Goal: Task Accomplishment & Management: Complete application form

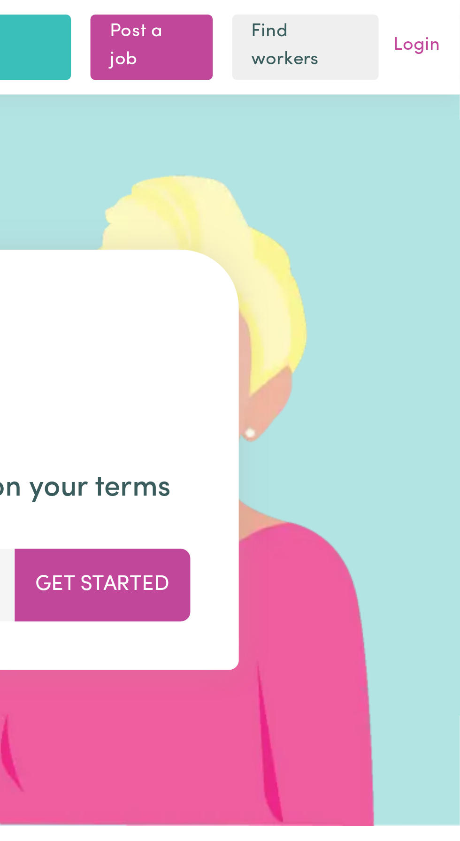
click at [445, 19] on link "Login" at bounding box center [443, 18] width 22 height 15
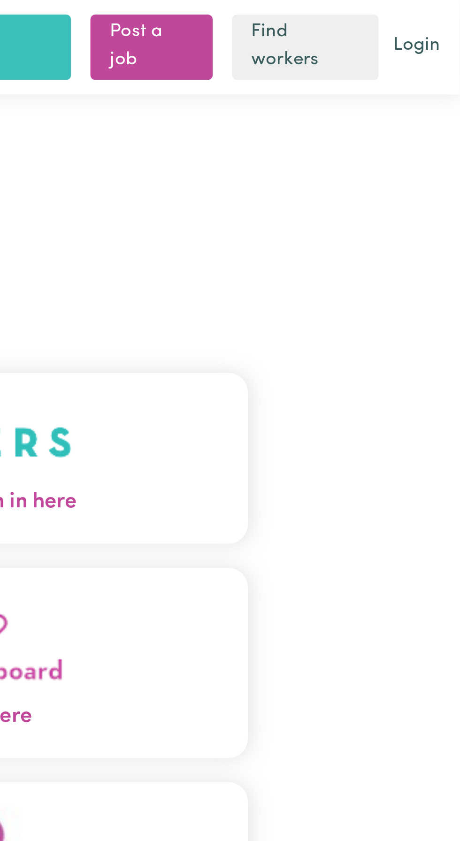
click at [331, 183] on button "Care workers and care seekers sign in here" at bounding box center [229, 178] width 295 height 66
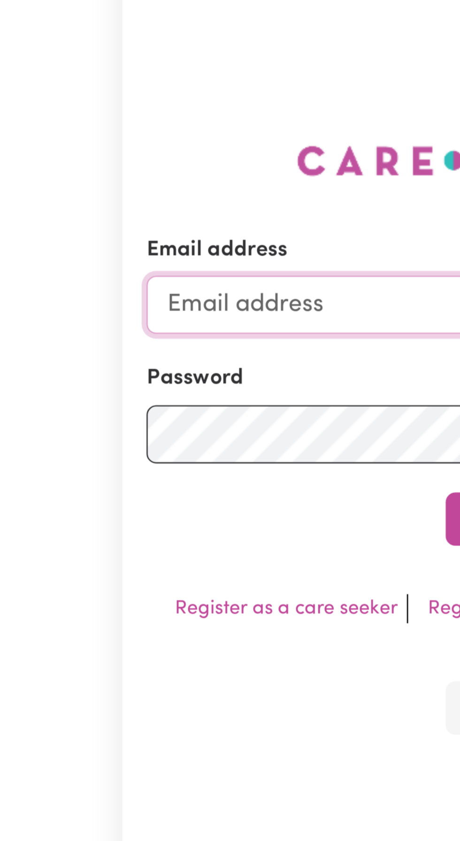
click at [124, 219] on input "Email address" at bounding box center [230, 213] width 276 height 23
type input "[EMAIL_ADDRESS][DOMAIN_NAME]"
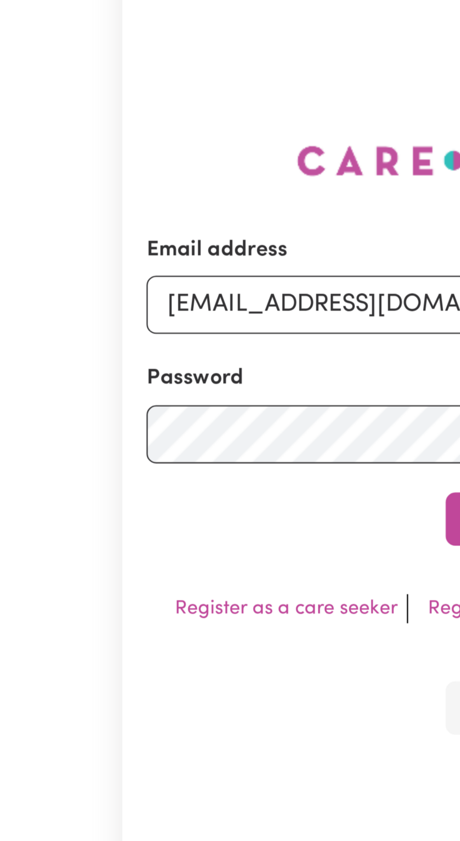
click at [207, 286] on button "Sign In" at bounding box center [229, 296] width 45 height 21
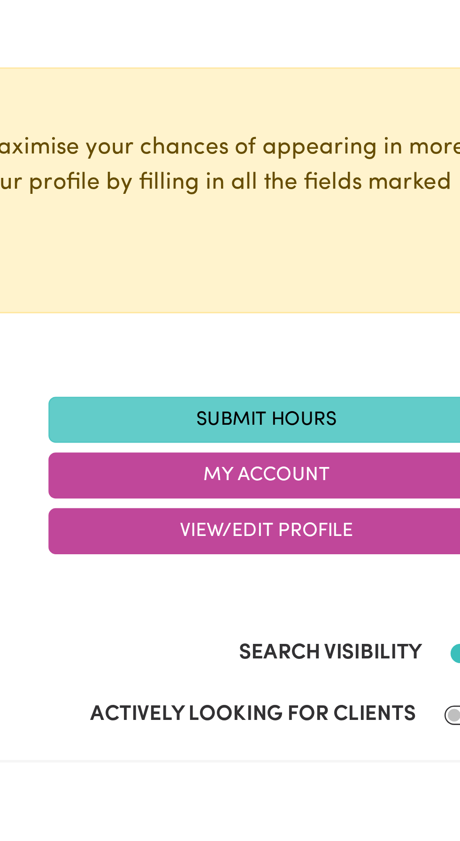
click at [304, 257] on link "Submit Hours" at bounding box center [314, 258] width 169 height 18
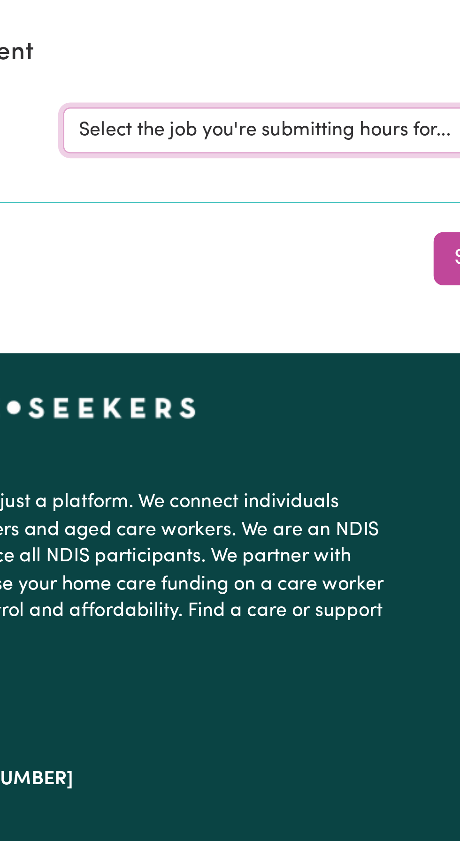
click at [290, 144] on select "Select the job you're submitting hours for... [[PERSON_NAME]] Support and Compa…" at bounding box center [345, 146] width 219 height 18
select select "10224"
click at [236, 137] on select "Select the job you're submitting hours for... [[PERSON_NAME]] Support and Compa…" at bounding box center [345, 146] width 219 height 18
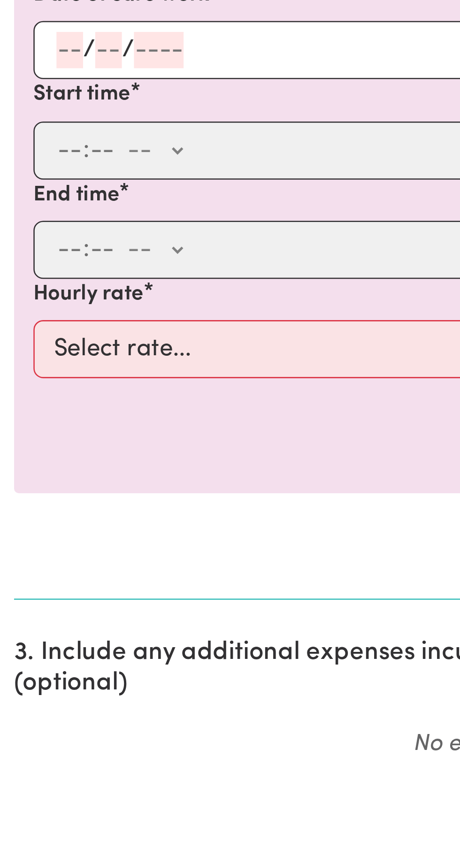
scroll to position [2, 0]
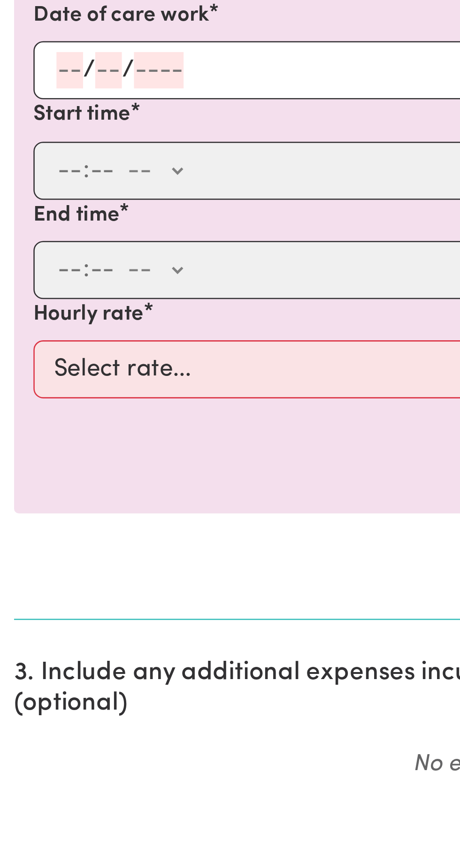
click at [23, 349] on input "number" at bounding box center [27, 350] width 10 height 14
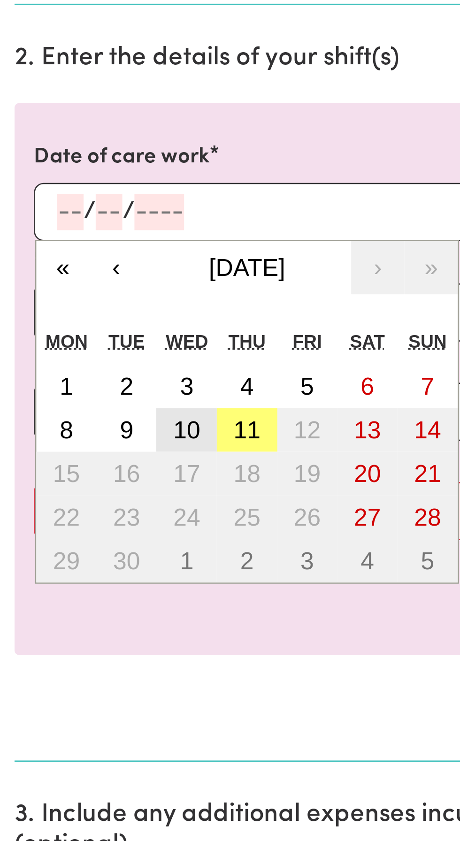
click at [73, 430] on abbr "10" at bounding box center [72, 435] width 10 height 10
type input "[DATE]"
type input "10"
type input "9"
type input "2025"
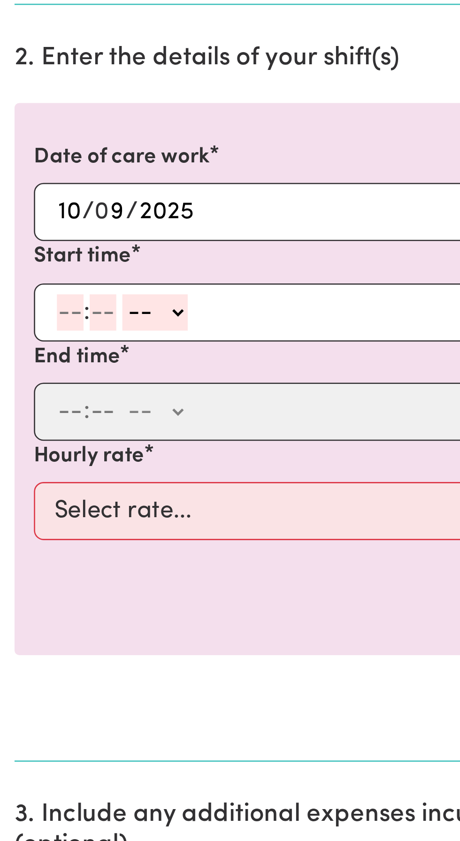
click at [24, 388] on input "number" at bounding box center [27, 389] width 10 height 14
type input "9"
type input "30"
click at [64, 389] on select "-- AM PM" at bounding box center [57, 389] width 25 height 14
select select "am"
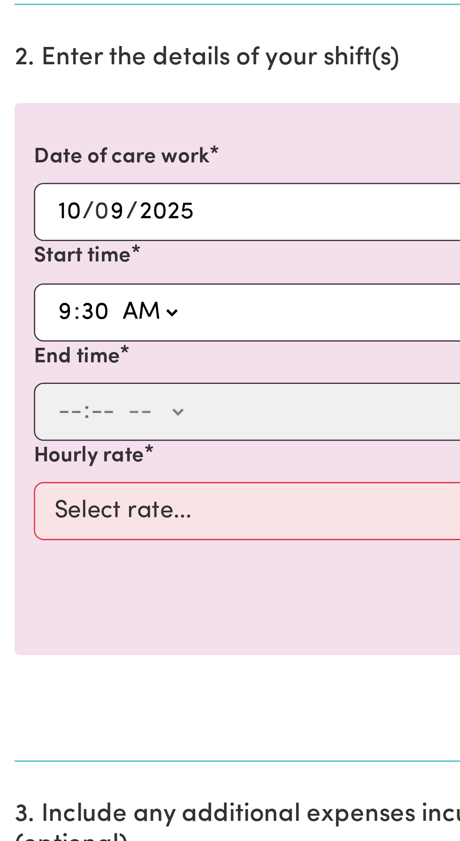
click at [45, 382] on select "-- AM PM" at bounding box center [57, 389] width 25 height 14
type input "09:30"
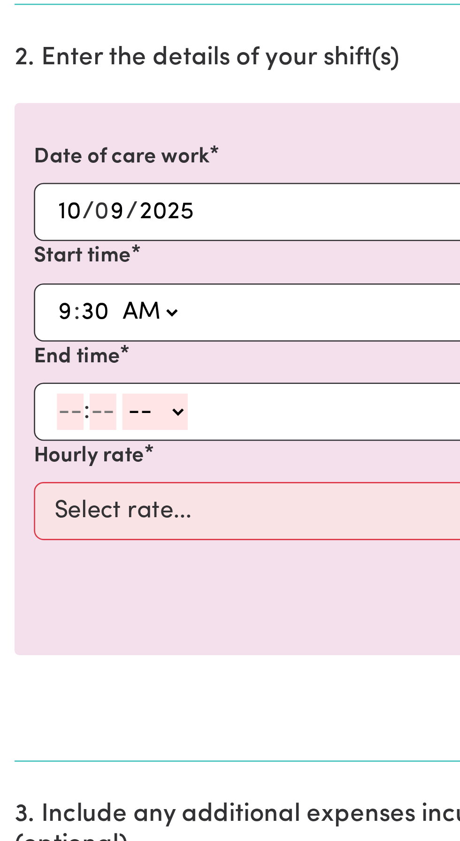
click at [25, 424] on input "number" at bounding box center [27, 428] width 10 height 14
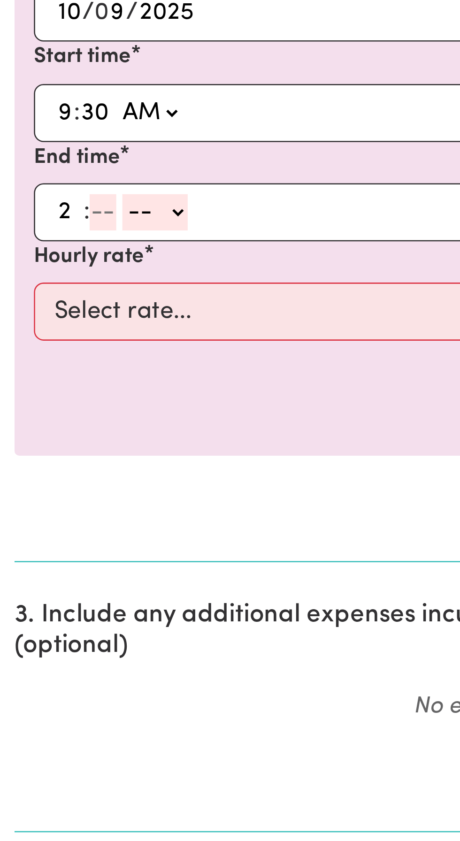
type input "2"
type input "30"
click at [66, 429] on select "-- AM PM" at bounding box center [57, 428] width 25 height 14
select select "pm"
click at [45, 421] on select "-- AM PM" at bounding box center [57, 428] width 25 height 14
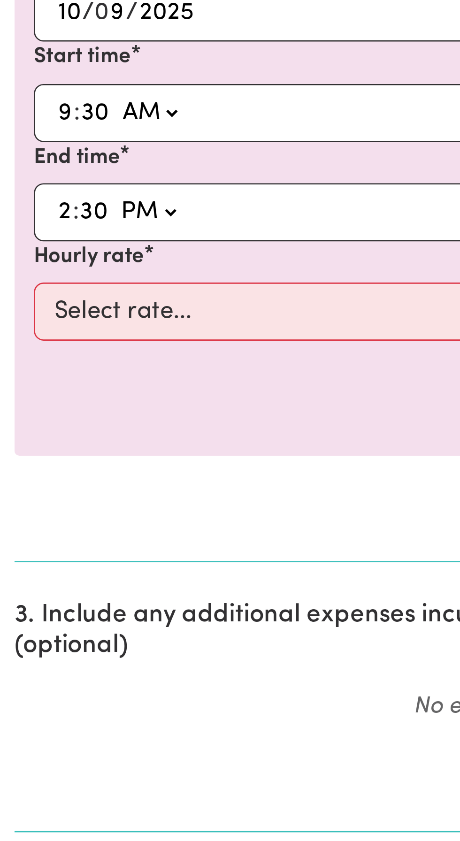
type input "14:30"
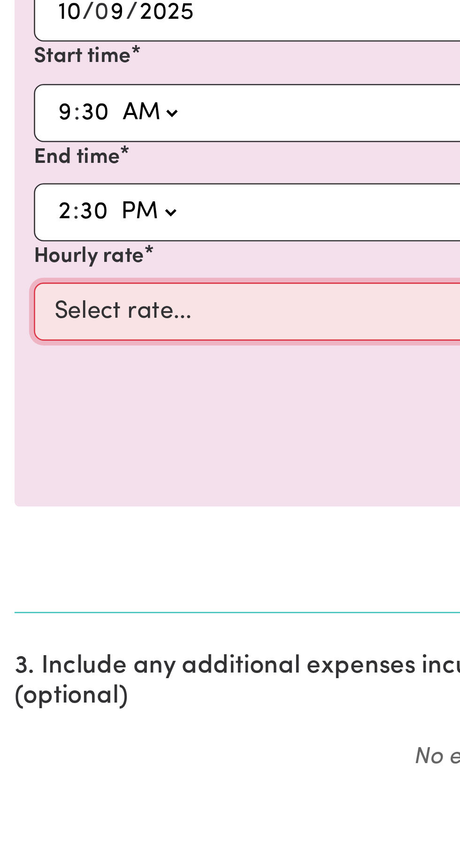
click at [50, 463] on select "Select rate... $49.12 (Weekday)" at bounding box center [230, 466] width 434 height 23
select select "49.12-Weekday"
click at [13, 455] on select "Select rate... $49.12 (Weekday)" at bounding box center [230, 466] width 434 height 23
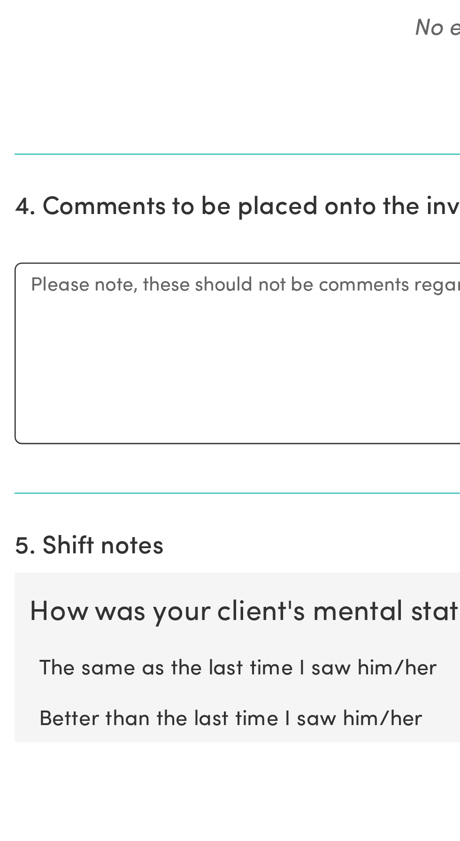
radio input "true"
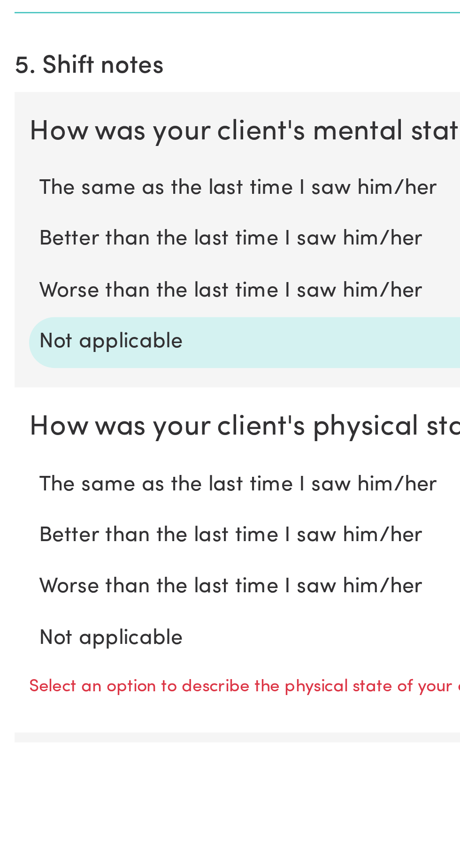
scroll to position [266, 0]
click at [40, 796] on label "Not applicable" at bounding box center [230, 798] width 430 height 12
click at [15, 792] on input "Not applicable" at bounding box center [15, 792] width 0 height 0
radio input "true"
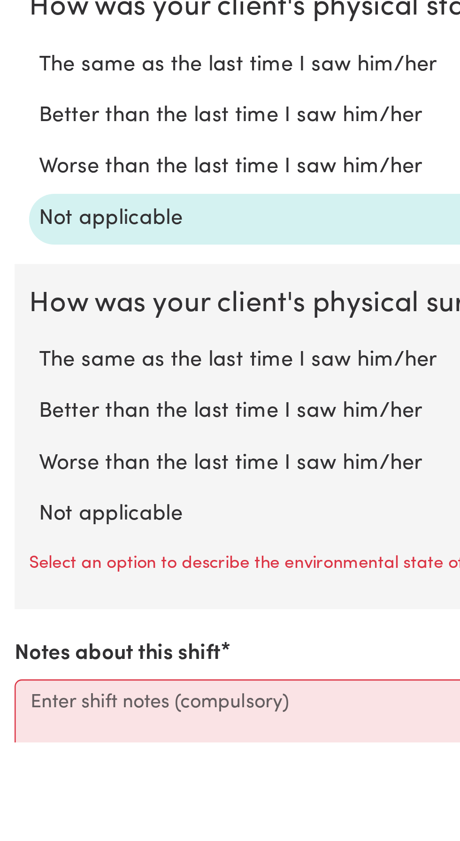
scroll to position [426, 0]
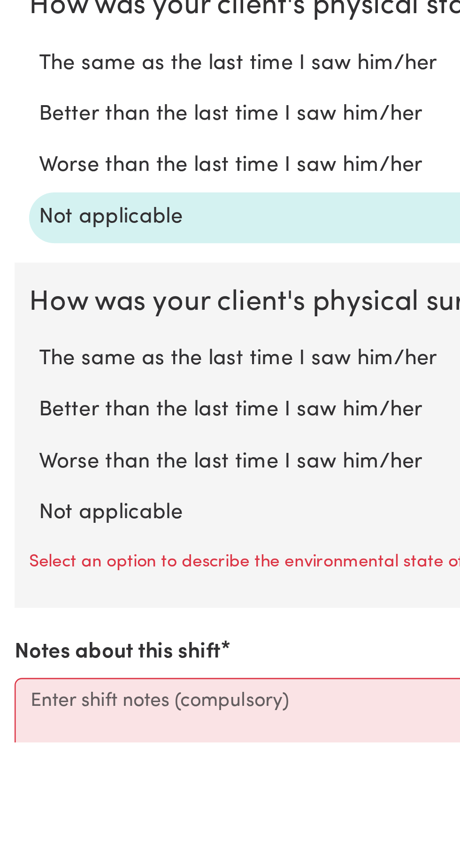
click at [42, 753] on label "Not applicable" at bounding box center [230, 752] width 430 height 12
click at [15, 746] on input "Not applicable" at bounding box center [15, 746] width 0 height 0
radio input "true"
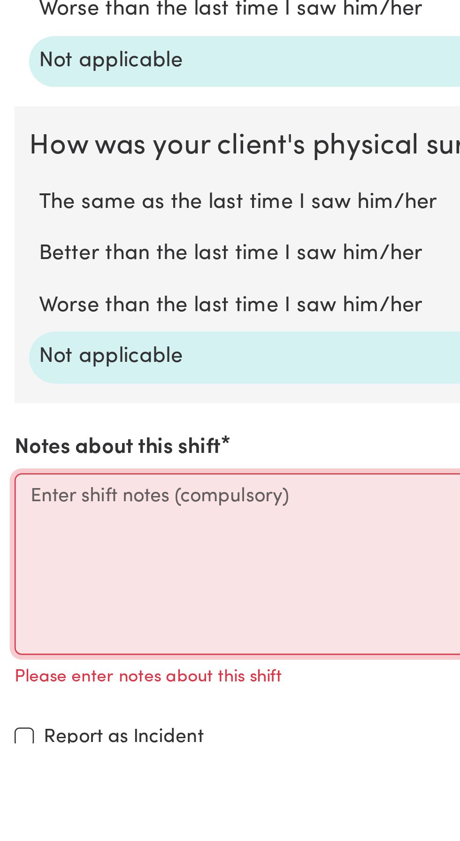
click at [27, 744] on textarea "Notes about this shift" at bounding box center [230, 772] width 449 height 70
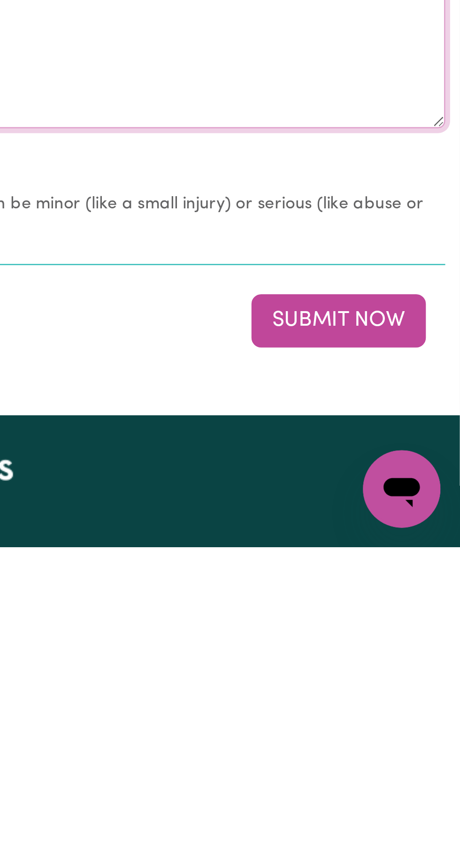
scroll to position [615, 0]
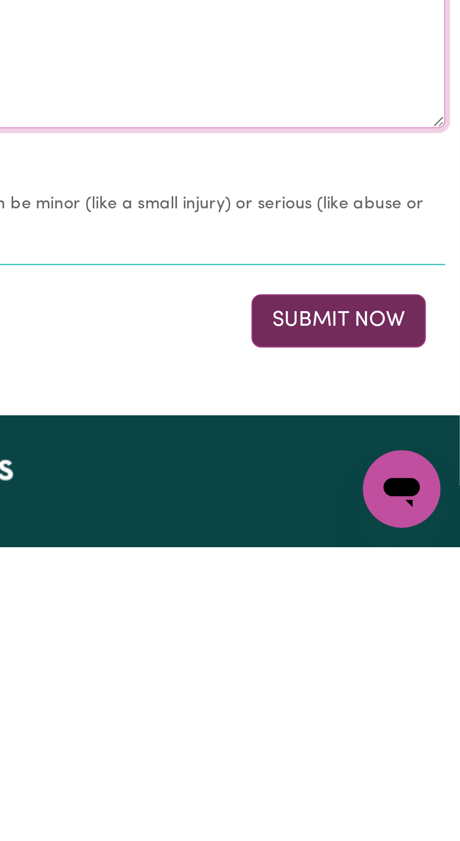
type textarea "Picked [PERSON_NAME] up to assist him with his [DEMOGRAPHIC_DATA] work at the A…"
click at [412, 750] on button "Submit Now" at bounding box center [413, 753] width 68 height 21
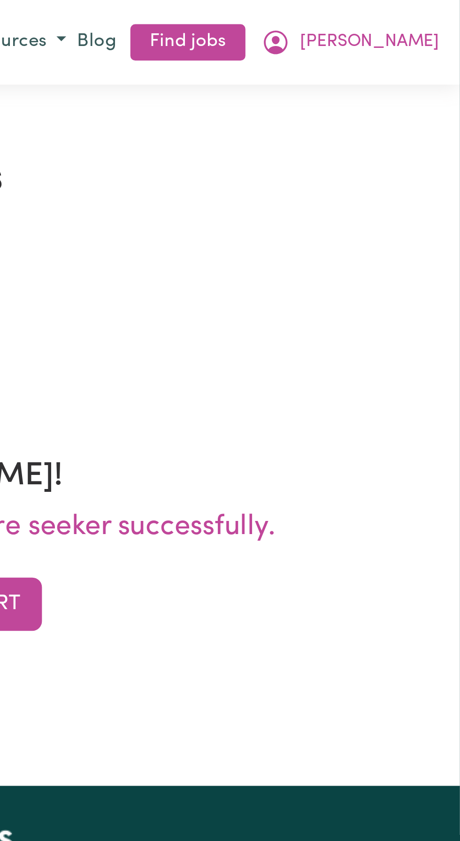
scroll to position [0, 0]
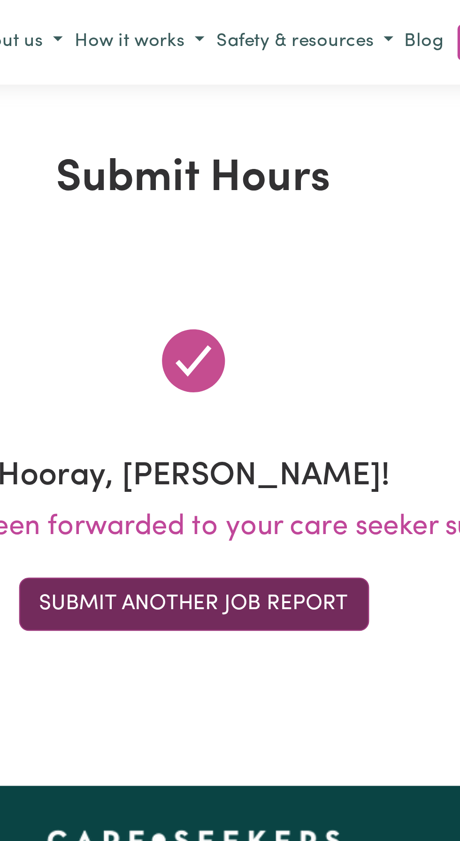
click at [207, 233] on button "Submit Another Job Report" at bounding box center [230, 234] width 136 height 21
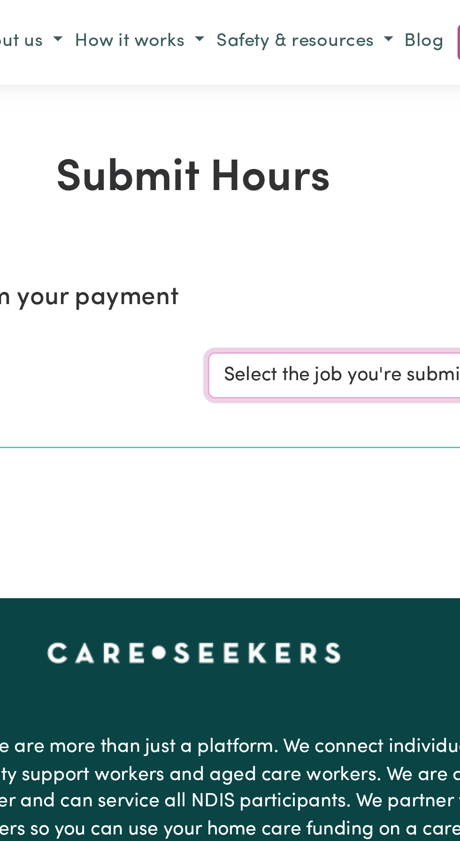
click at [279, 144] on select "Select the job you're submitting hours for... [[PERSON_NAME]] Support and Compa…" at bounding box center [345, 146] width 219 height 18
select select "10224"
click at [236, 137] on select "Select the job you're submitting hours for... [[PERSON_NAME]] Support and Compa…" at bounding box center [345, 146] width 219 height 18
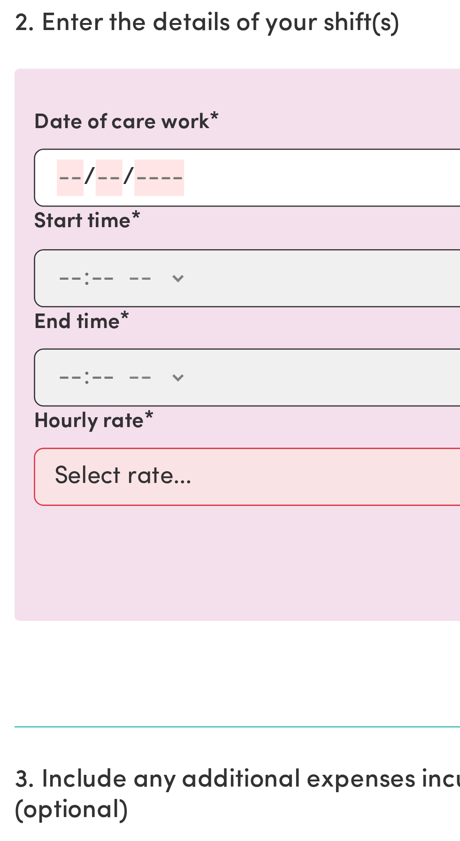
scroll to position [9, 0]
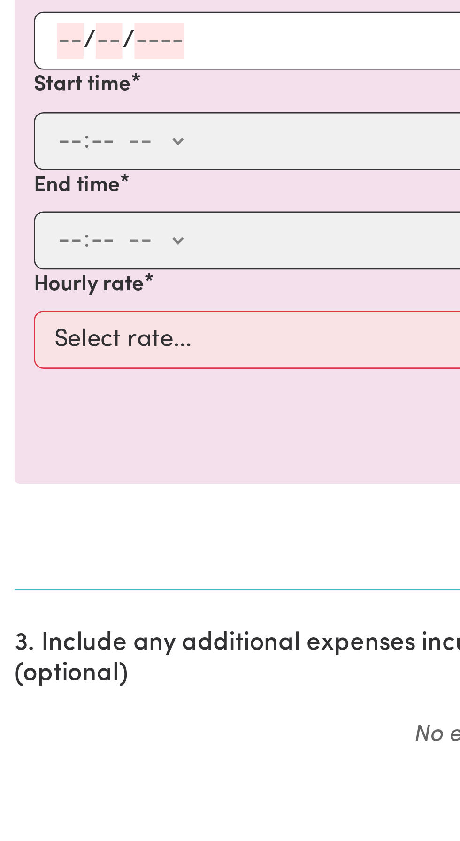
click at [28, 342] on input "number" at bounding box center [27, 343] width 10 height 14
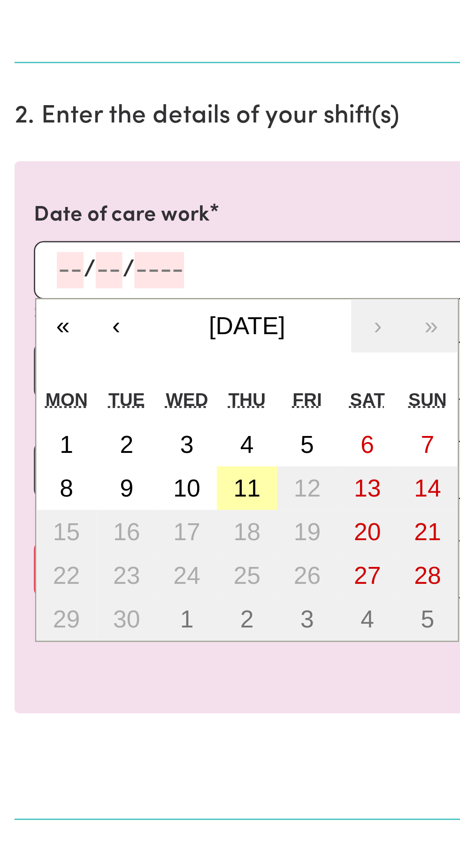
click at [99, 424] on abbr "11" at bounding box center [96, 427] width 10 height 10
type input "[DATE]"
type input "11"
type input "9"
type input "2025"
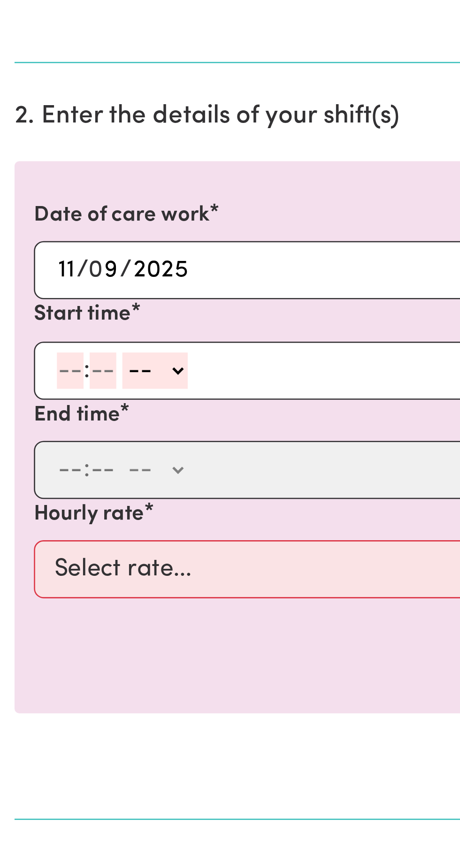
click at [25, 381] on input "number" at bounding box center [27, 382] width 10 height 14
type input "10"
type input "30"
click at [65, 379] on select "-- AM PM" at bounding box center [60, 382] width 25 height 14
select select "am"
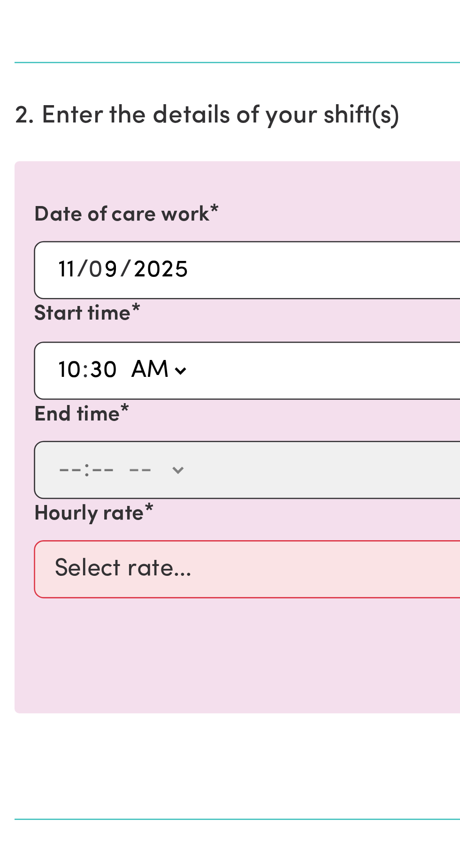
click at [48, 375] on select "-- AM PM" at bounding box center [60, 382] width 25 height 14
type input "10:30"
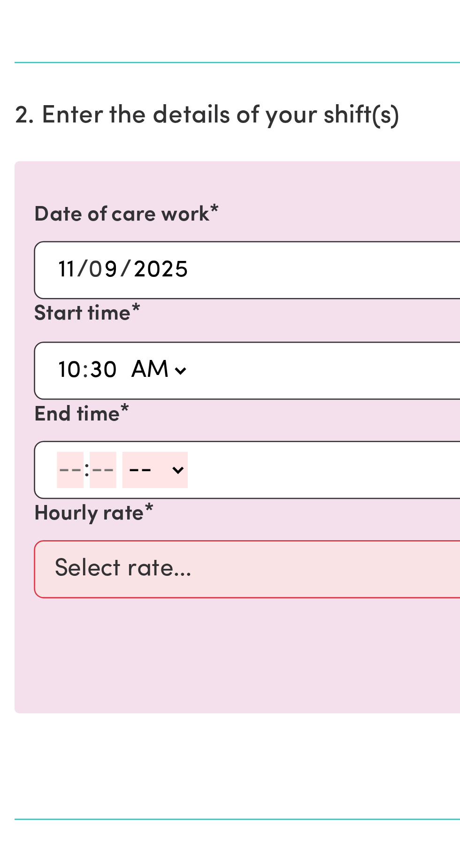
click at [26, 420] on input "number" at bounding box center [27, 421] width 10 height 14
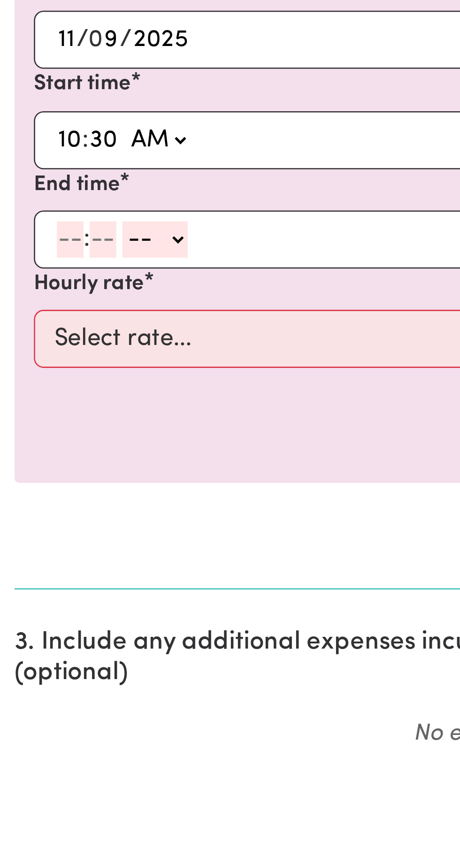
type input "5"
type input "0"
click at [68, 417] on select "-- AM PM" at bounding box center [58, 421] width 25 height 14
select select "pm"
click at [46, 414] on select "-- AM PM" at bounding box center [58, 421] width 25 height 14
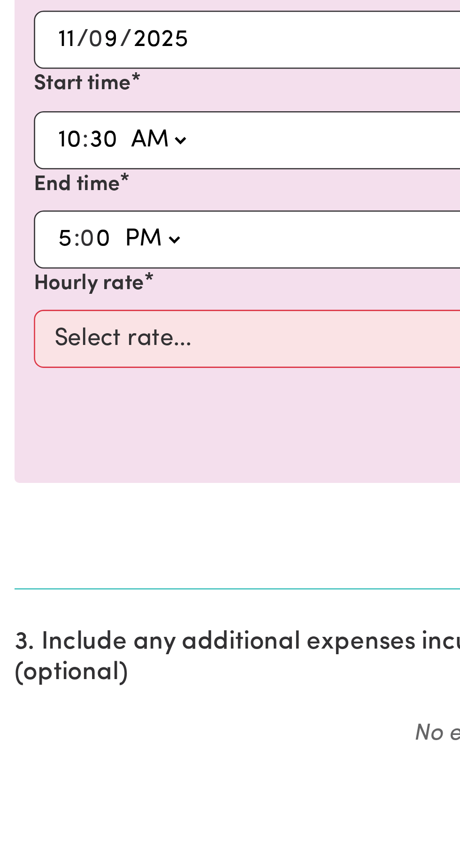
type input "17:00"
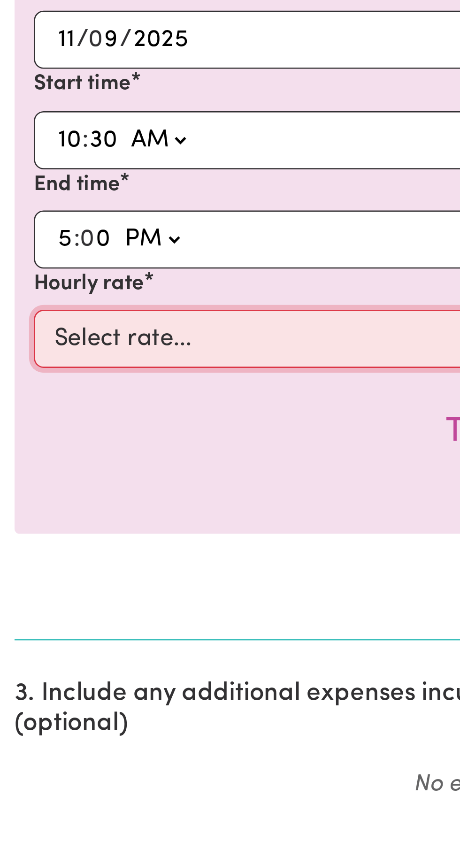
click at [55, 458] on select "Select rate... $49.12 (Weekday)" at bounding box center [230, 459] width 434 height 23
select select "49.12-Weekday"
click at [13, 448] on select "Select rate... $49.12 (Weekday)" at bounding box center [230, 459] width 434 height 23
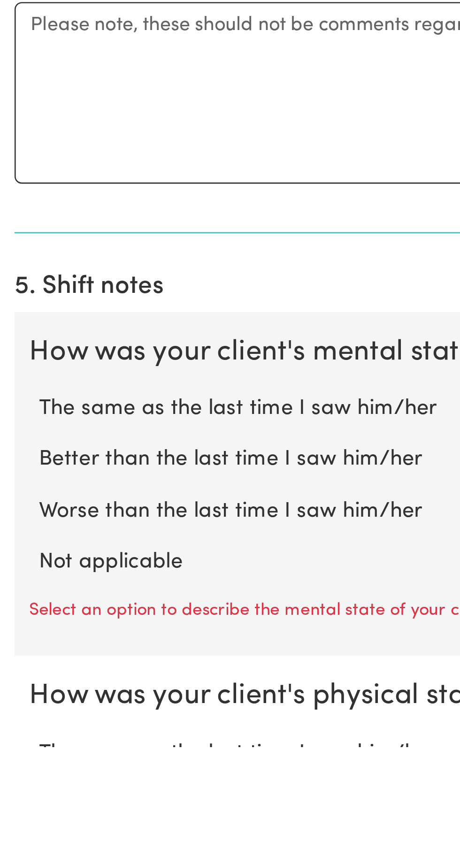
scroll to position [179, 0]
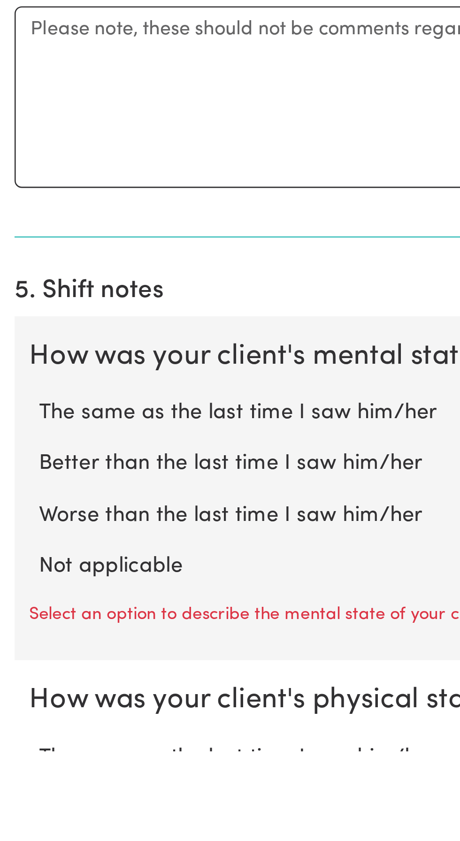
click at [52, 769] on label "Not applicable" at bounding box center [230, 770] width 430 height 12
click at [15, 764] on input "Not applicable" at bounding box center [15, 763] width 0 height 0
radio input "true"
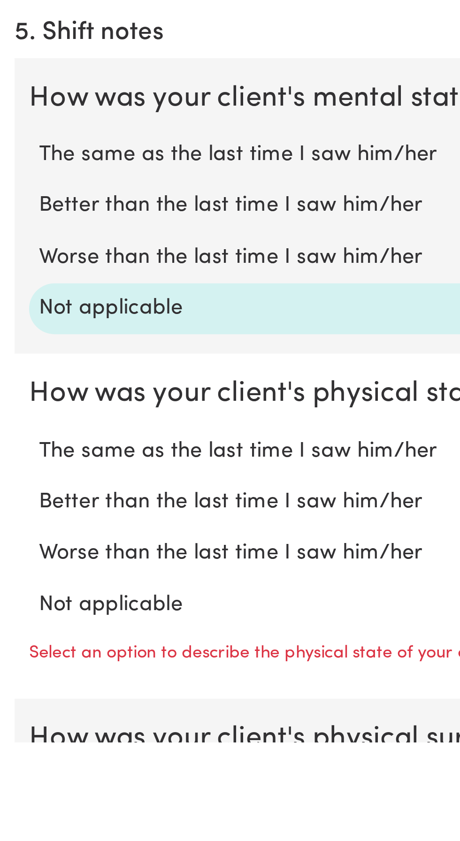
scroll to position [302, 0]
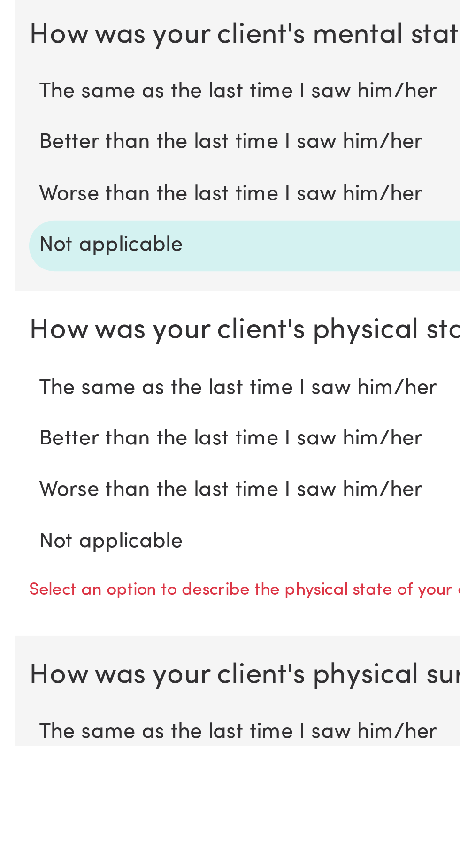
click at [47, 763] on label "Not applicable" at bounding box center [230, 762] width 430 height 12
click at [15, 756] on input "Not applicable" at bounding box center [15, 756] width 0 height 0
radio input "true"
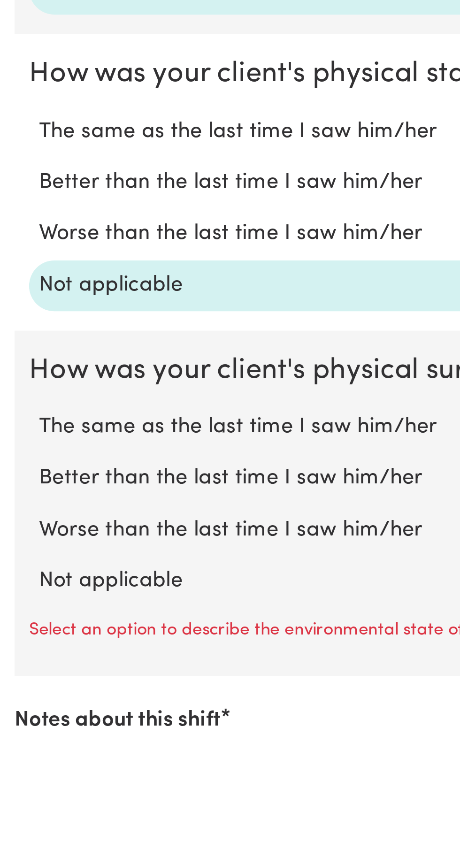
scroll to position [400, 0]
click at [40, 778] on label "Not applicable" at bounding box center [230, 779] width 430 height 12
click at [15, 773] on input "Not applicable" at bounding box center [15, 772] width 0 height 0
radio input "true"
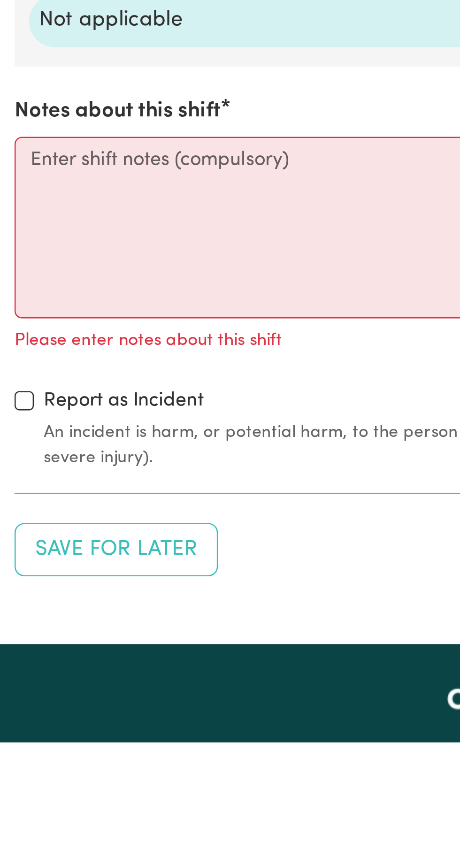
scroll to position [618, 0]
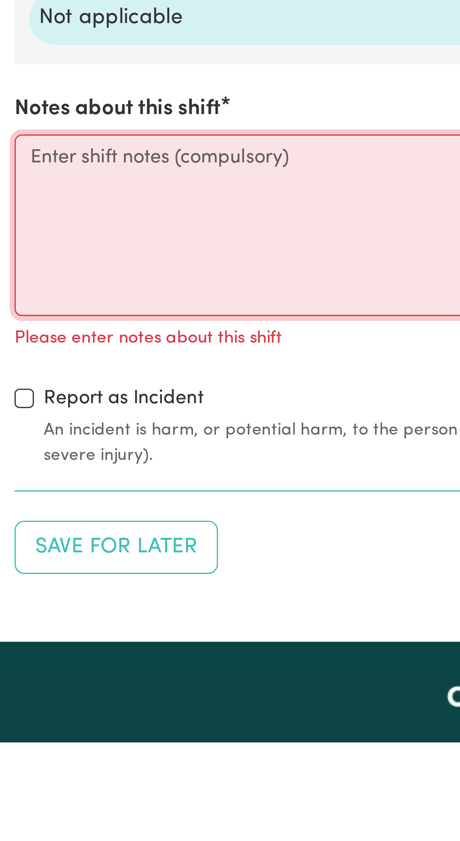
click at [21, 610] on textarea "Notes about this shift" at bounding box center [230, 641] width 449 height 70
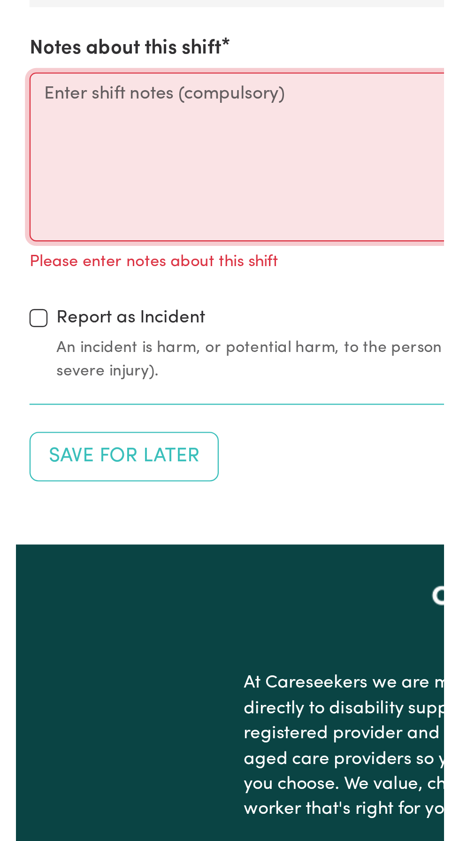
scroll to position [649, 0]
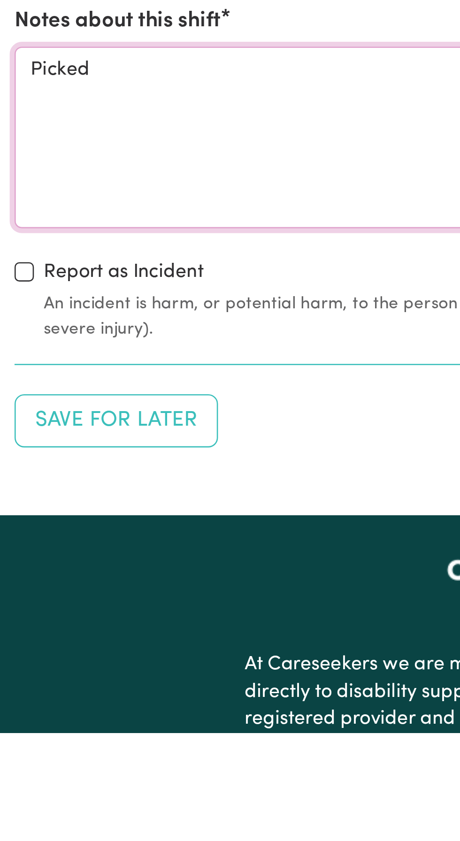
type textarea "Picked"
type textarea "W"
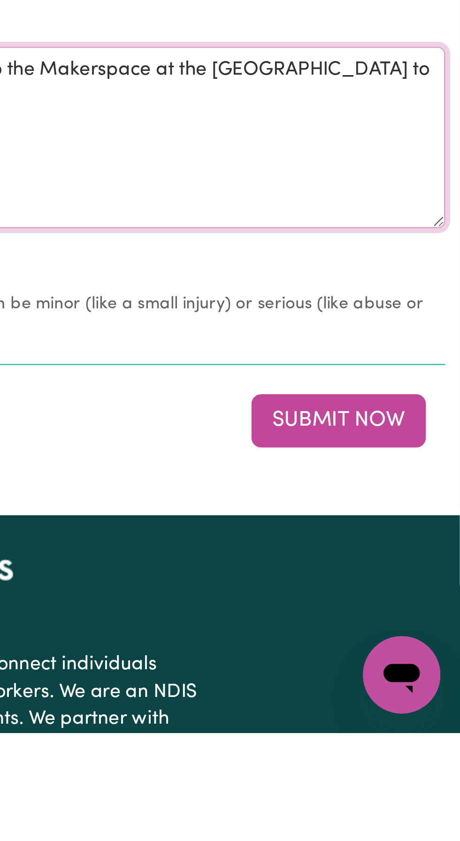
click at [411, 580] on textarea "Made sure [PERSON_NAME] had breakfast and his medication before going to the Ma…" at bounding box center [230, 610] width 449 height 70
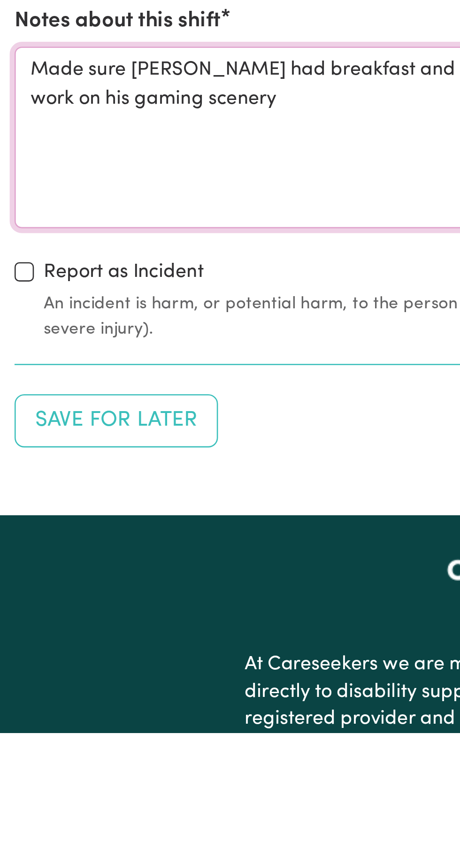
click at [42, 592] on textarea "Made sure [PERSON_NAME] had breakfast and his medication before going to the Ma…" at bounding box center [230, 610] width 449 height 70
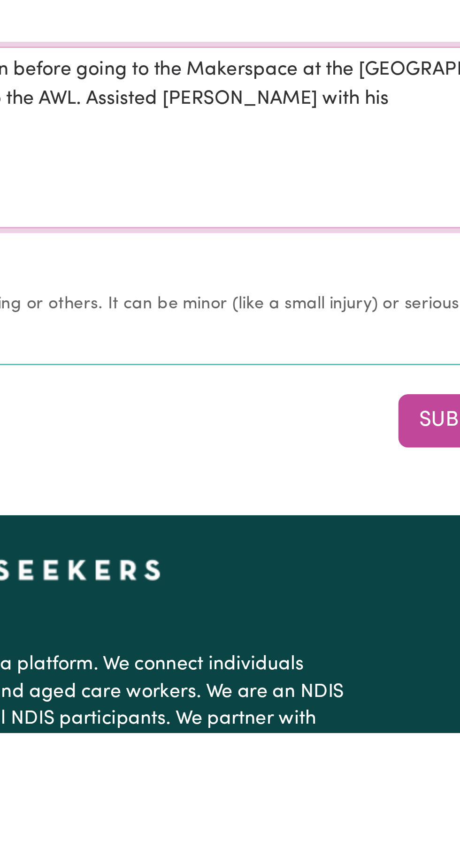
click at [336, 590] on textarea "Made sure [PERSON_NAME] had breakfast and his medication before going to the Ma…" at bounding box center [230, 610] width 449 height 70
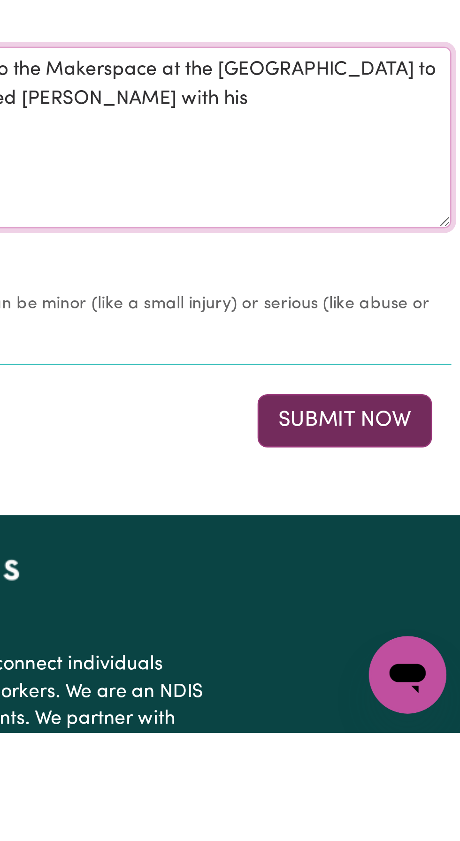
type textarea "Made sure [PERSON_NAME] had breakfast and his medication before going to the Ma…"
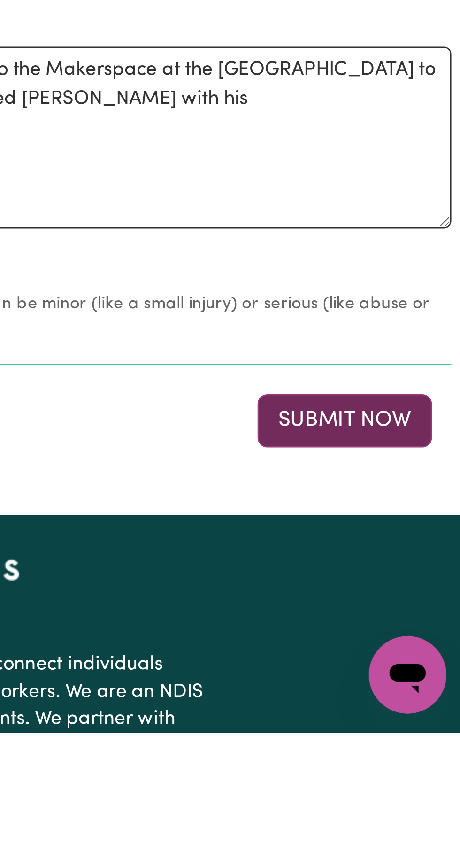
click at [409, 719] on button "Submit Now" at bounding box center [413, 720] width 68 height 21
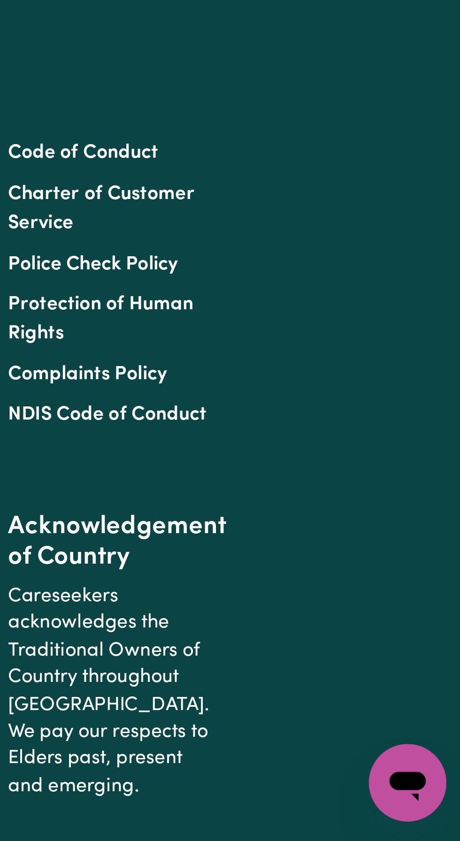
scroll to position [0, 0]
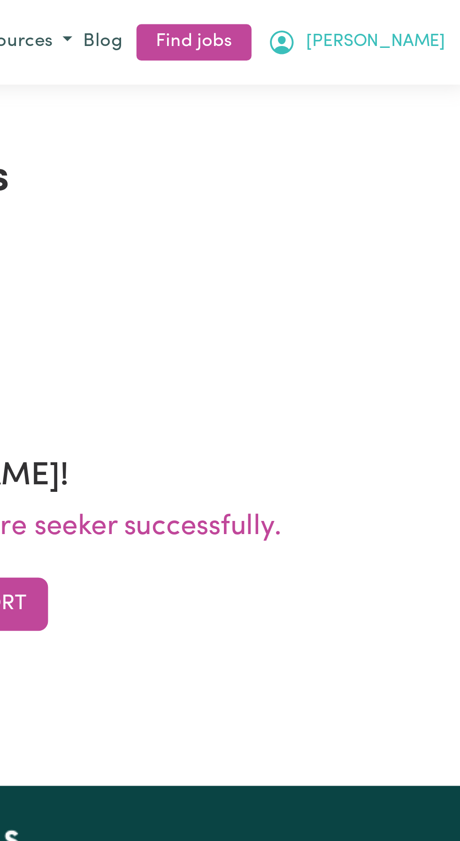
click at [442, 14] on span "[PERSON_NAME]" at bounding box center [425, 16] width 54 height 10
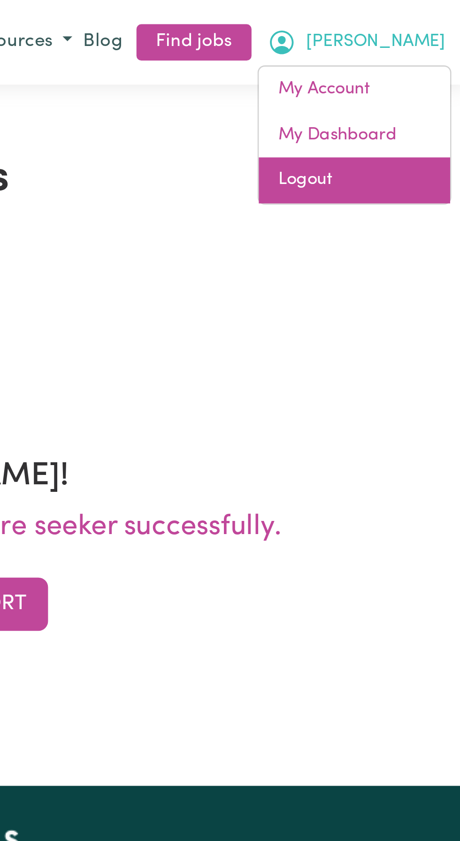
click at [402, 74] on link "Logout" at bounding box center [417, 70] width 74 height 18
